Goal: Entertainment & Leisure: Browse casually

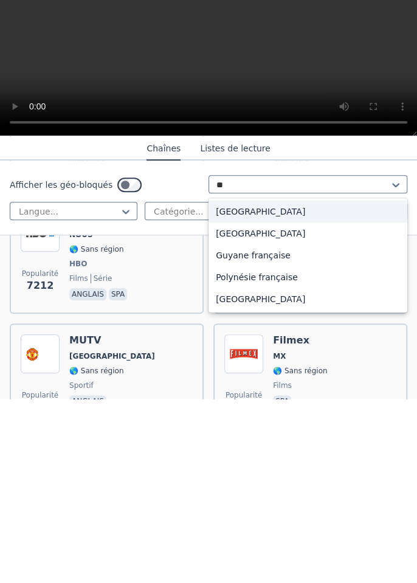
click at [310, 425] on div "[GEOGRAPHIC_DATA]" at bounding box center [307, 417] width 199 height 22
type input "**"
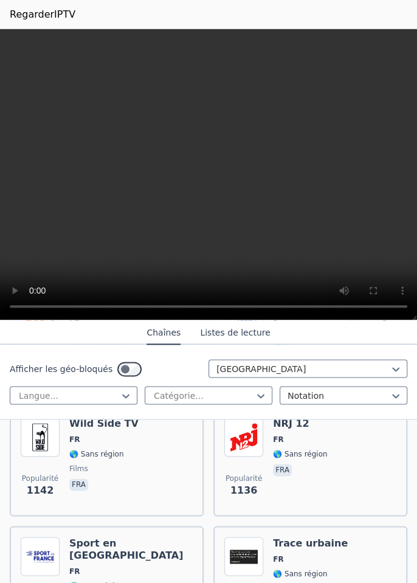
scroll to position [515, 0]
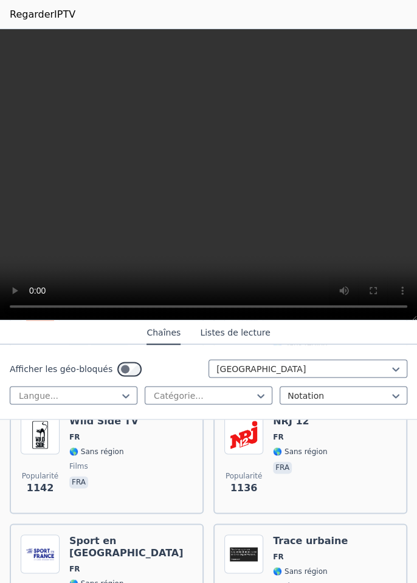
click at [226, 328] on font "Listes de lecture" at bounding box center [235, 332] width 70 height 10
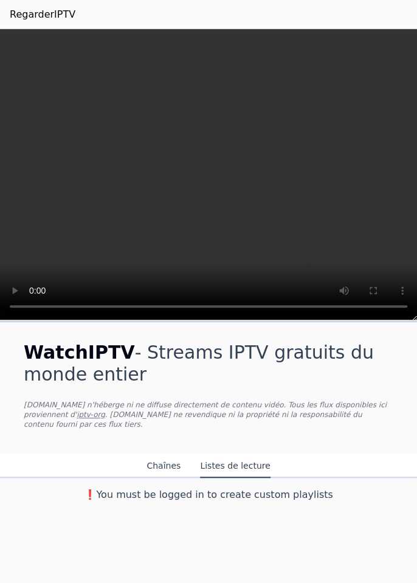
scroll to position [0, 0]
click at [146, 358] on font "- Streams IPTV gratuits du monde entier" at bounding box center [199, 362] width 350 height 43
click at [168, 461] on font "Chaînes" at bounding box center [163, 466] width 34 height 10
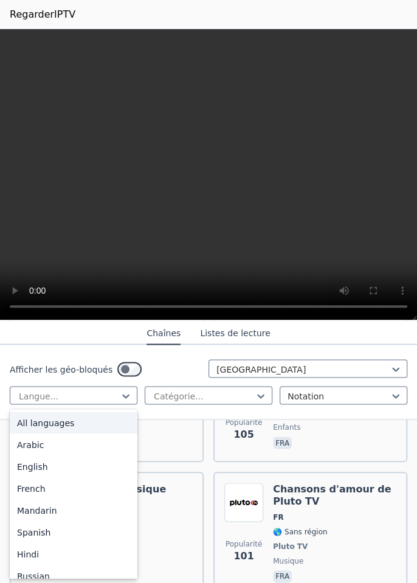
scroll to position [3666, 0]
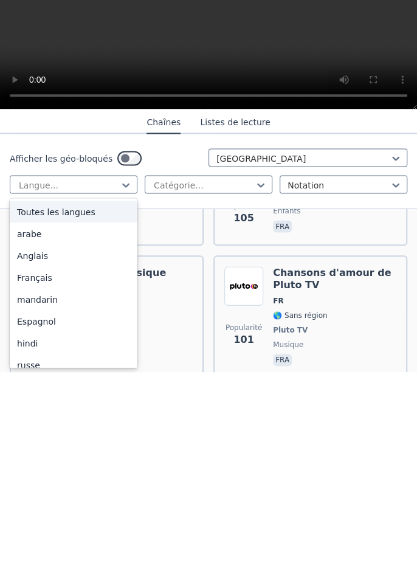
click at [29, 489] on font "Français" at bounding box center [34, 488] width 35 height 10
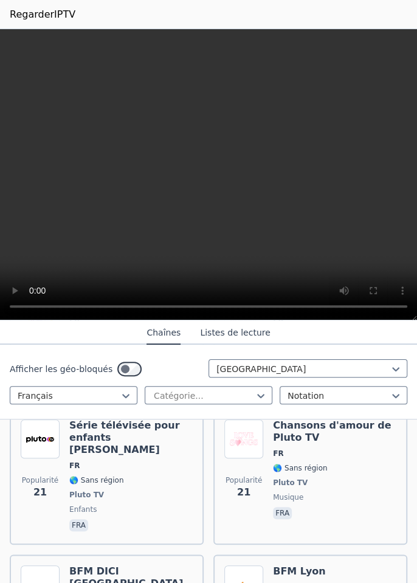
scroll to position [8889, 0]
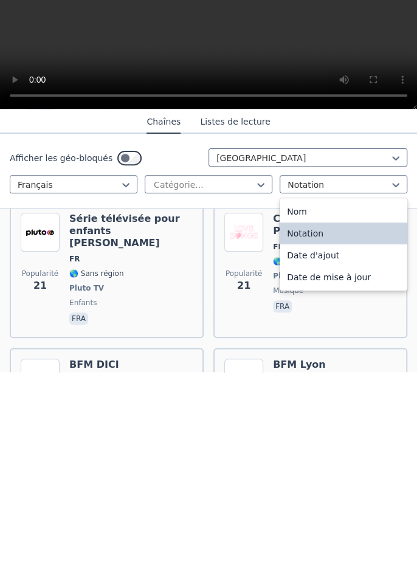
click at [361, 489] on div "Date de mise à jour" at bounding box center [343, 488] width 128 height 22
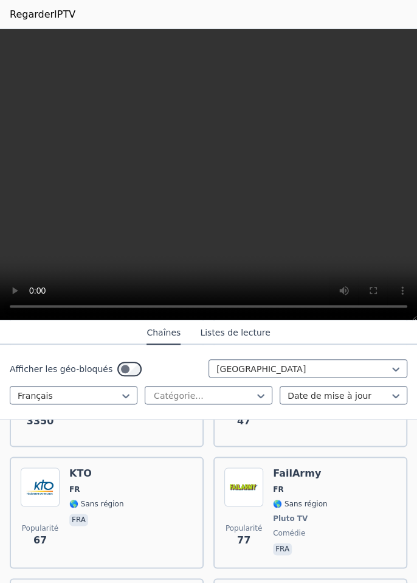
scroll to position [475, 0]
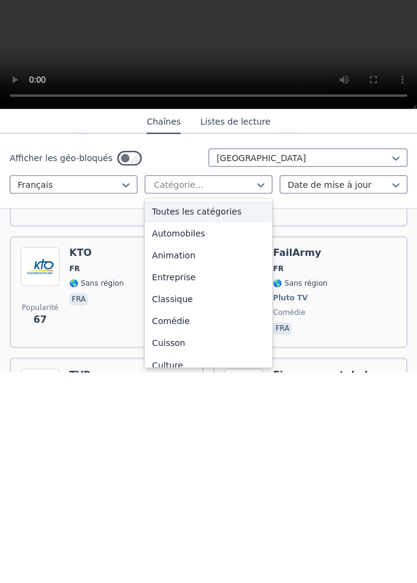
type input "*"
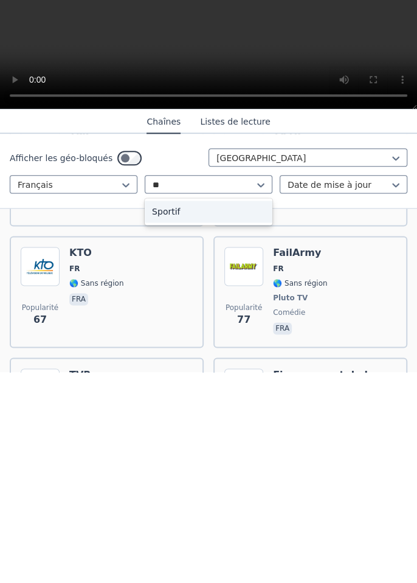
scroll to position [0, 0]
type input "**"
click at [236, 447] on div "Popularité 77 FailArmy FR 🌎 Sans région Pluto TV comédie fra" at bounding box center [310, 503] width 194 height 112
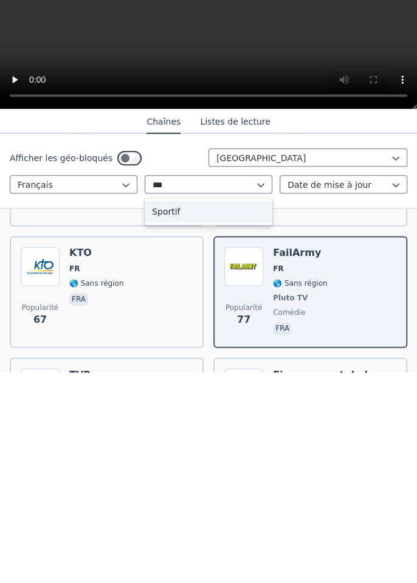
click at [244, 420] on div "Sportif" at bounding box center [209, 422] width 128 height 22
type input "***"
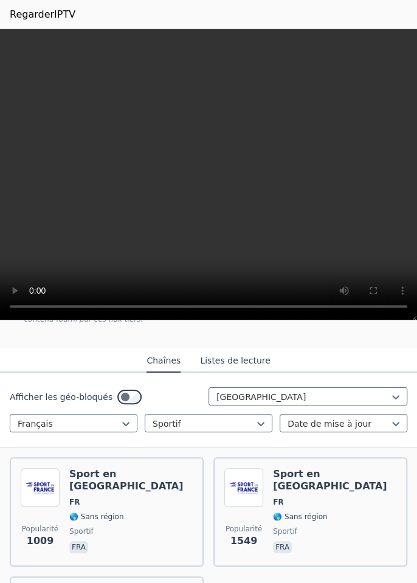
scroll to position [109, 0]
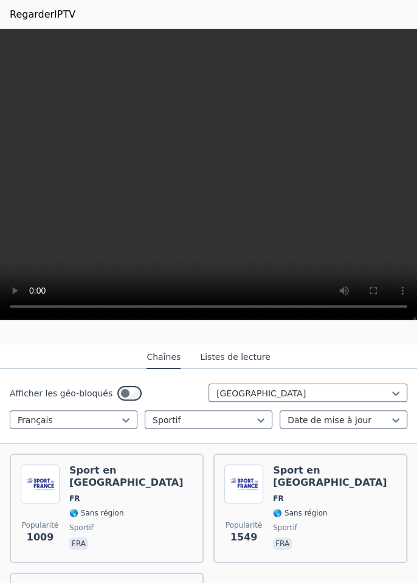
click at [41, 477] on img at bounding box center [40, 483] width 39 height 39
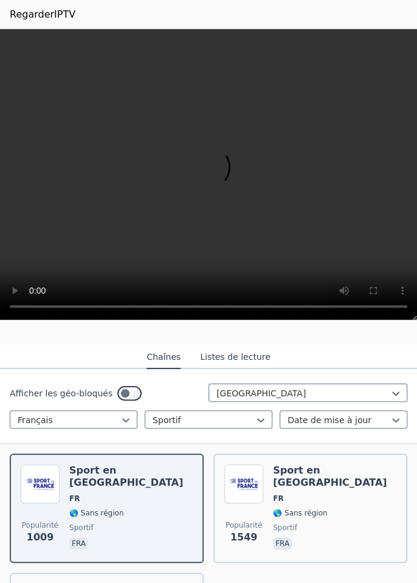
click at [341, 478] on div "Popularité 1549 Sport en [GEOGRAPHIC_DATA] FR 🌎 Sans région sportif fra" at bounding box center [310, 507] width 172 height 87
